Goal: Task Accomplishment & Management: Manage account settings

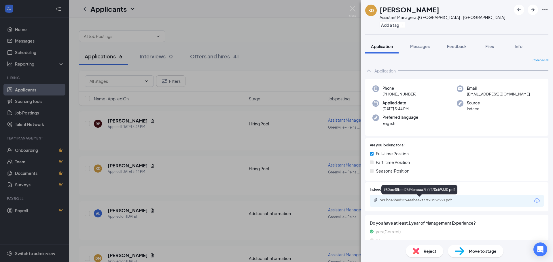
click at [410, 200] on div "980bc48bed2594eabaa7f77f70c59330.pdf" at bounding box center [420, 200] width 81 height 5
click at [118, 120] on div "KD [PERSON_NAME] Assistant Manager at [GEOGRAPHIC_DATA] - [GEOGRAPHIC_DATA] Add…" at bounding box center [276, 131] width 553 height 262
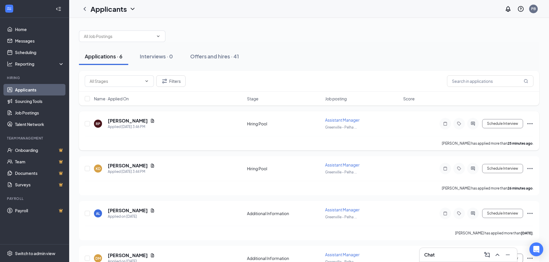
click at [341, 120] on span "Assistant Manager" at bounding box center [342, 119] width 35 height 5
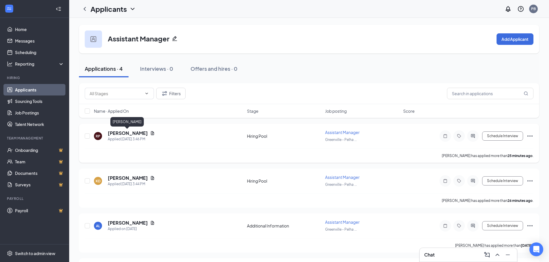
click at [132, 135] on h5 "[PERSON_NAME]" at bounding box center [128, 133] width 40 height 6
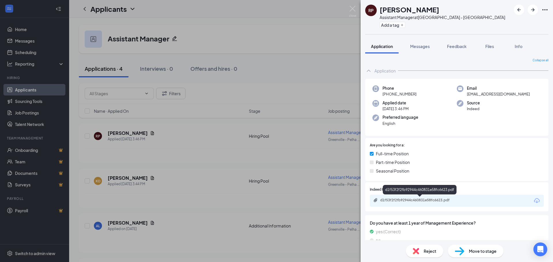
click at [422, 200] on div "d1f53f2f2fb92944c460831e58fc6623.pdf" at bounding box center [420, 200] width 81 height 5
click at [132, 223] on div "RP [PERSON_NAME] Assistant Manager at [GEOGRAPHIC_DATA] - [GEOGRAPHIC_DATA] Add…" at bounding box center [276, 131] width 553 height 262
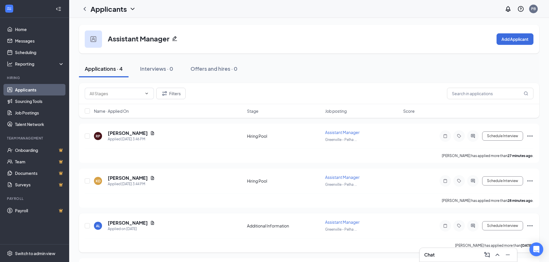
click at [337, 223] on span "Assistant Manager" at bounding box center [342, 222] width 35 height 5
click at [134, 226] on h5 "[PERSON_NAME]" at bounding box center [128, 223] width 40 height 6
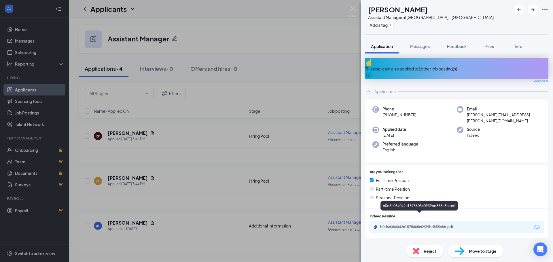
click at [430, 225] on div "b0d6e084042e1575605e0939bd855c8b.pdf" at bounding box center [420, 227] width 81 height 5
